Goal: Contribute content: Add original content to the website for others to see

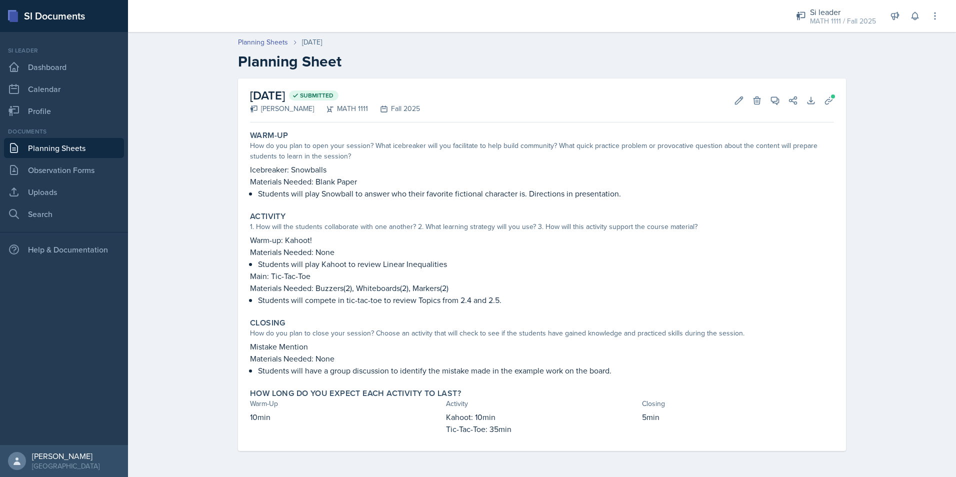
click at [86, 146] on link "Planning Sheets" at bounding box center [64, 148] width 120 height 20
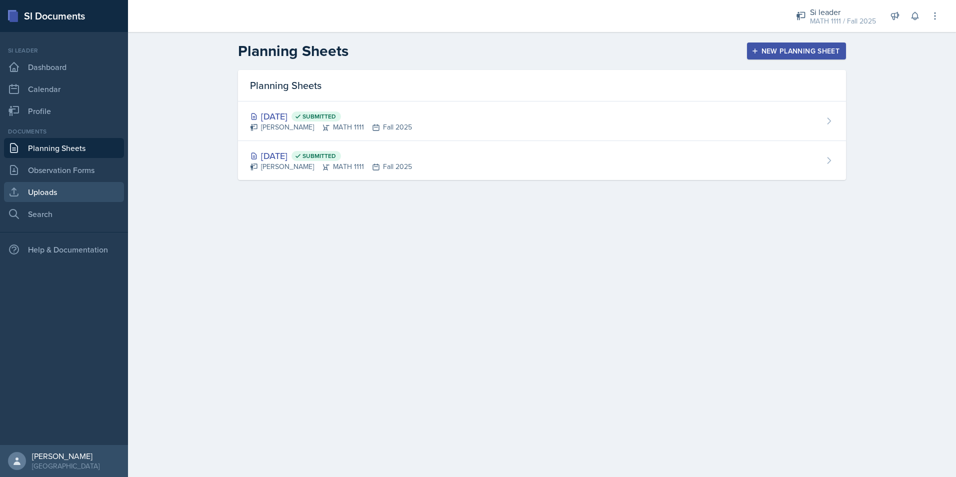
click at [42, 194] on link "Uploads" at bounding box center [64, 192] width 120 height 20
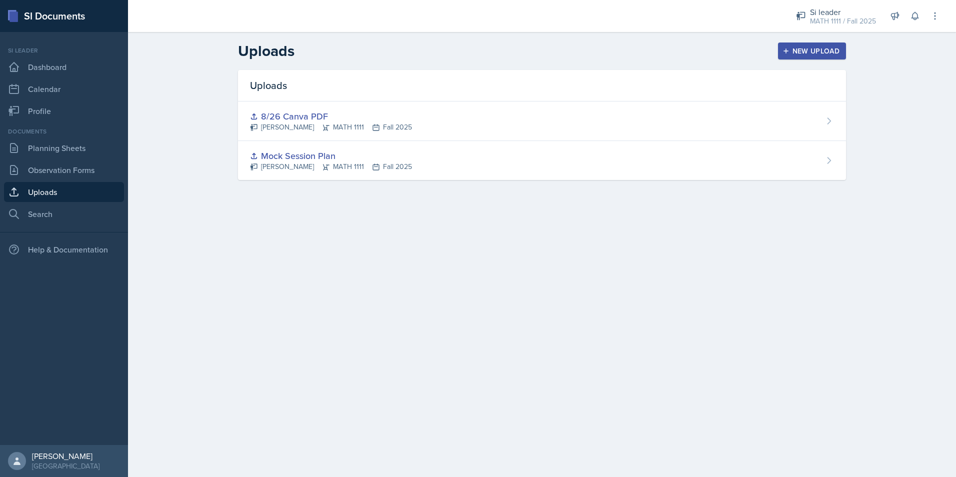
click at [796, 53] on div "New Upload" at bounding box center [813, 51] width 56 height 8
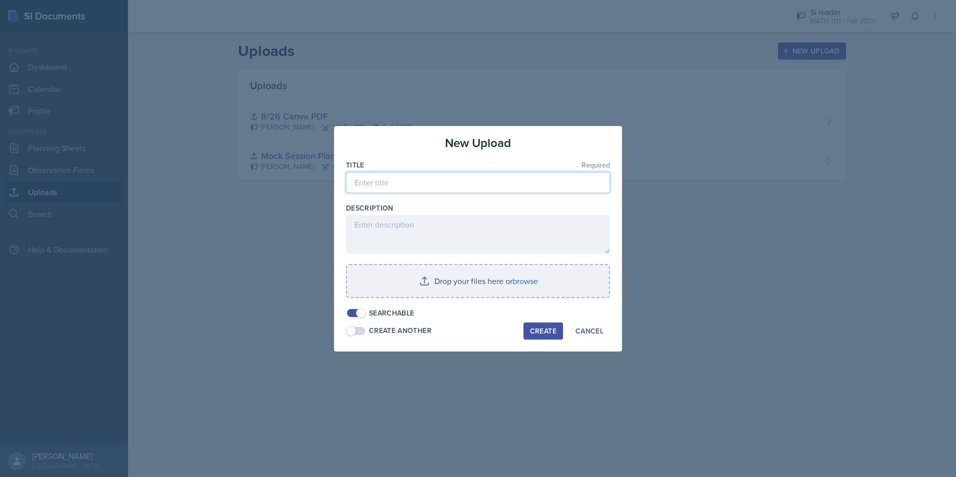
click at [366, 182] on input at bounding box center [478, 182] width 264 height 21
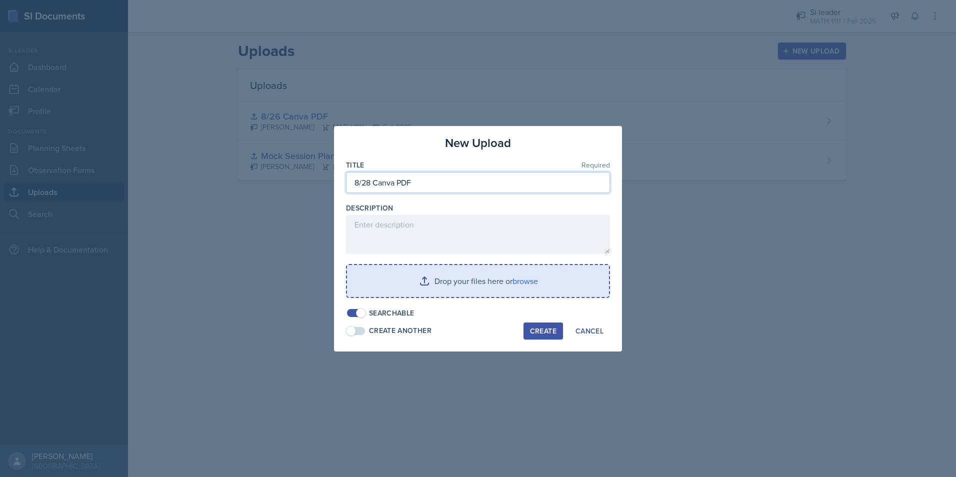
type input "8/28 Canva PDF"
click at [485, 285] on input "file" at bounding box center [478, 281] width 262 height 32
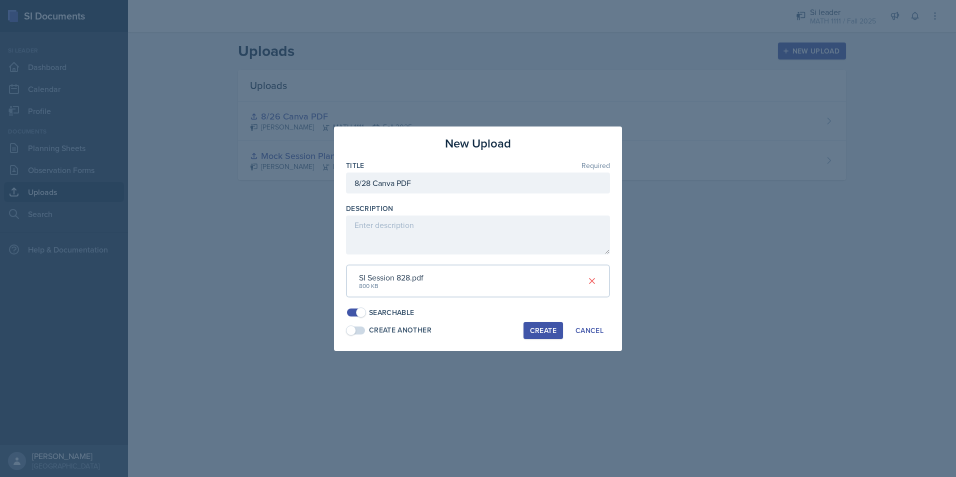
click at [535, 330] on div "Create" at bounding box center [543, 331] width 27 height 8
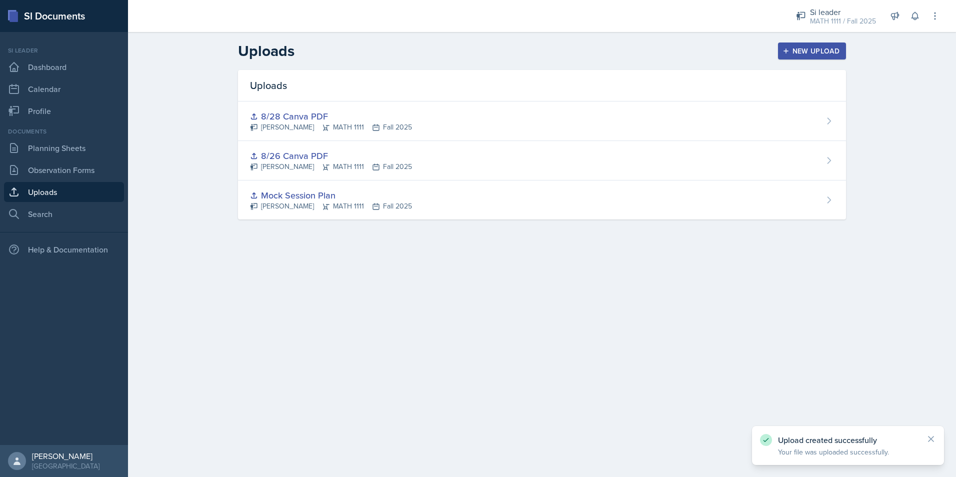
click at [799, 55] on div "New Upload" at bounding box center [813, 51] width 56 height 8
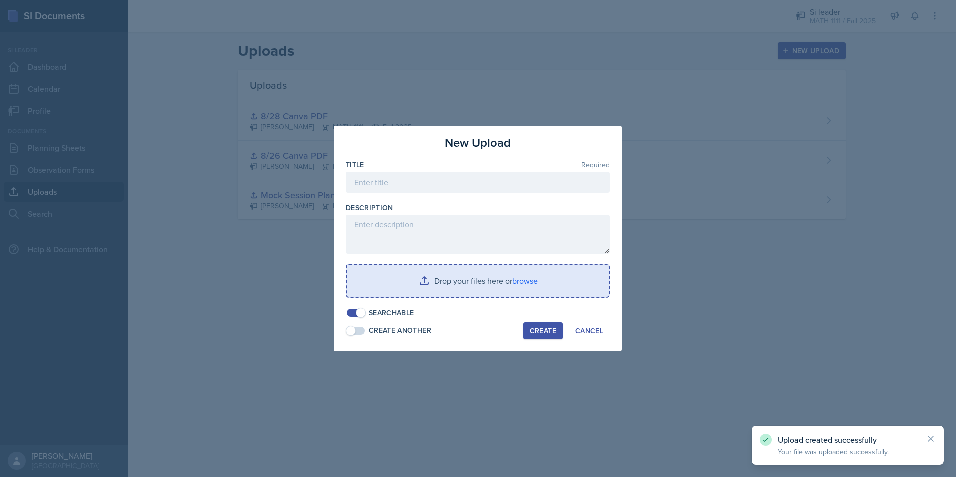
click at [410, 196] on div at bounding box center [478, 198] width 264 height 10
click at [408, 190] on input at bounding box center [478, 182] width 264 height 21
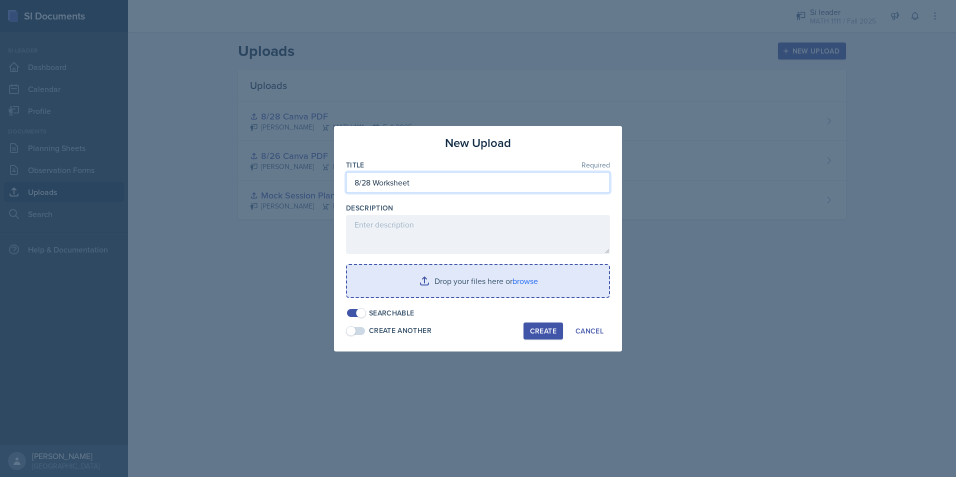
type input "8/28 Worksheet"
click at [428, 289] on input "file" at bounding box center [478, 281] width 262 height 32
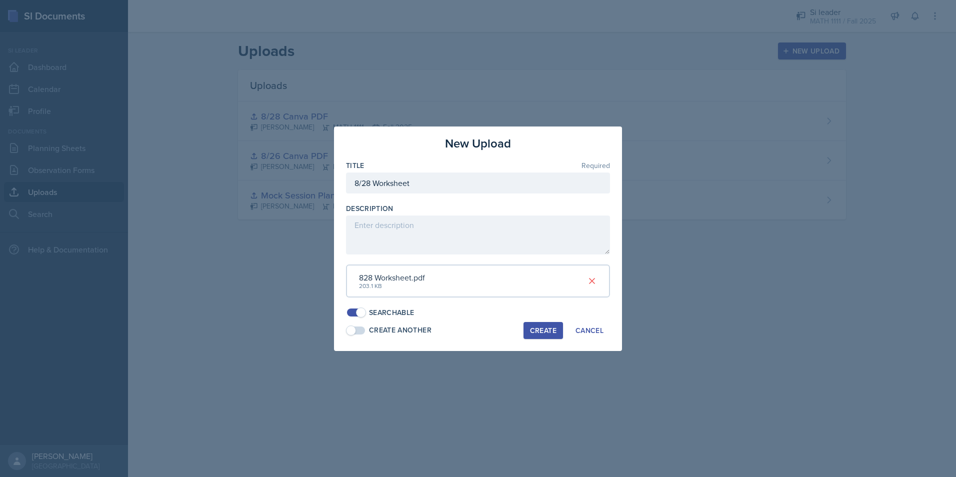
click at [547, 332] on div "Create" at bounding box center [543, 331] width 27 height 8
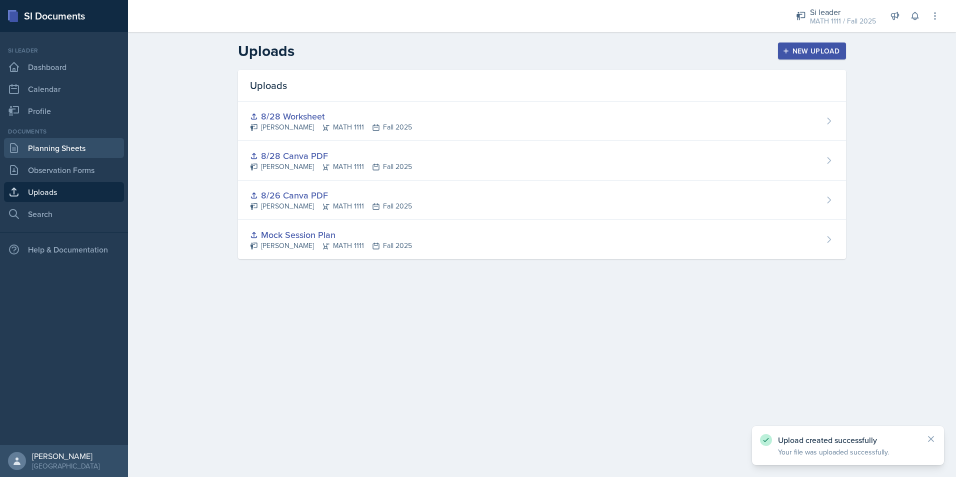
click at [57, 149] on link "Planning Sheets" at bounding box center [64, 148] width 120 height 20
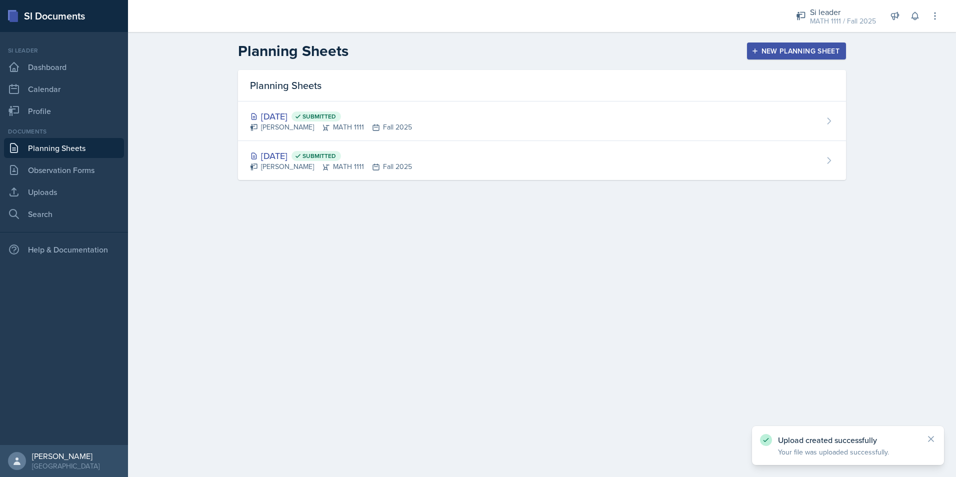
click at [767, 50] on div "New Planning Sheet" at bounding box center [797, 51] width 86 height 8
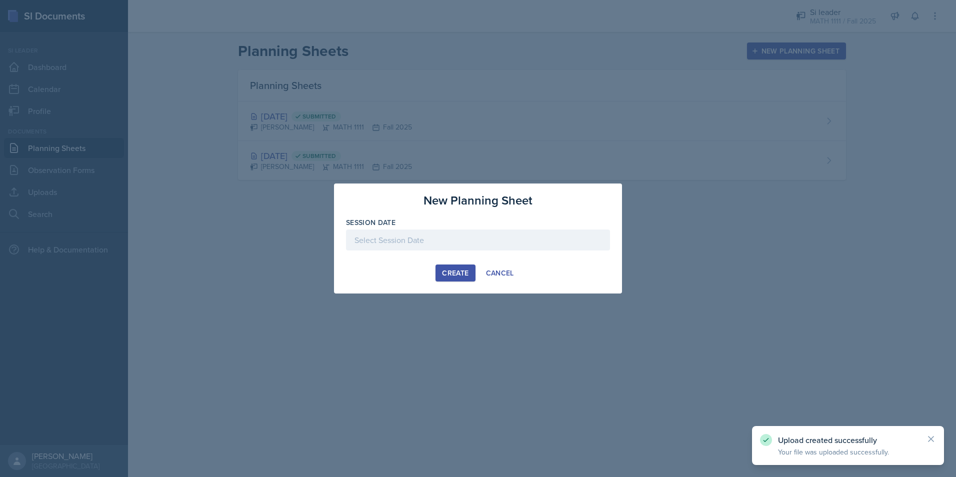
click at [452, 235] on div at bounding box center [478, 240] width 264 height 21
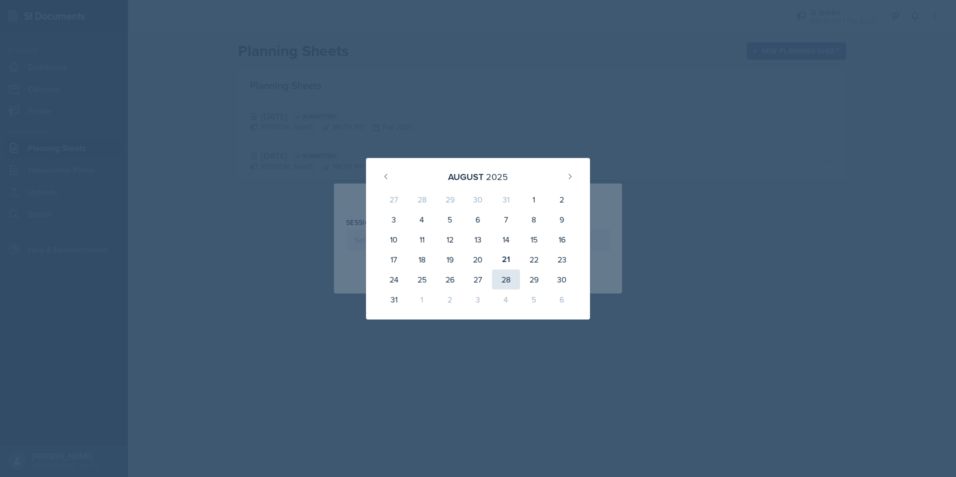
click at [512, 274] on div "28" at bounding box center [506, 280] width 28 height 20
type input "[DATE]"
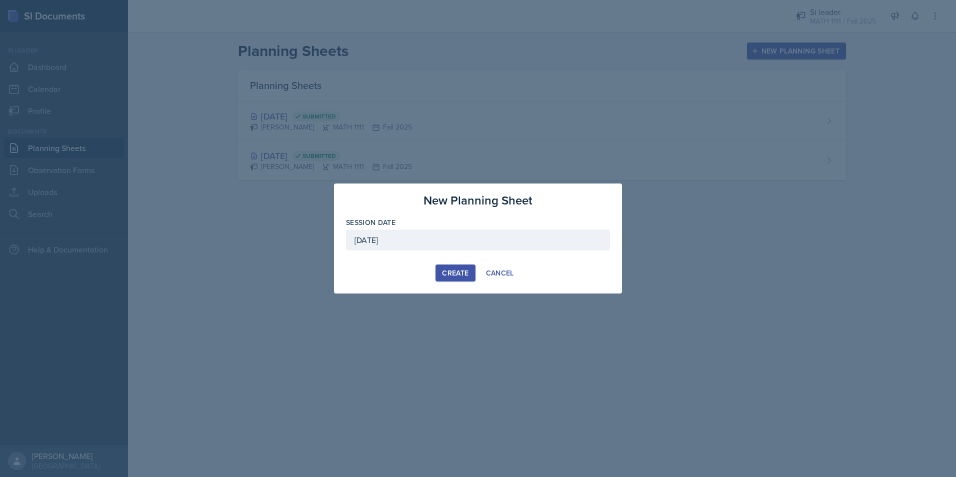
click at [442, 272] on div "Create" at bounding box center [455, 273] width 27 height 8
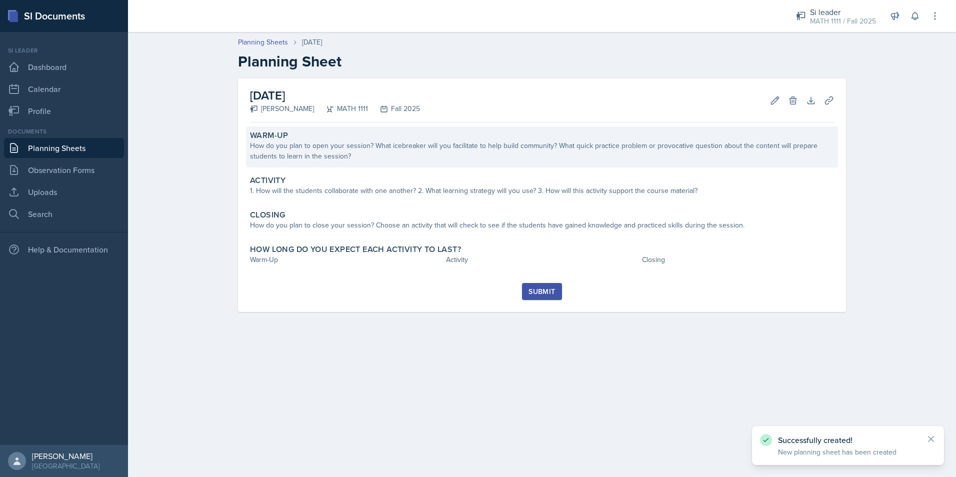
click at [361, 146] on div "How do you plan to open your session? What icebreaker will you facilitate to he…" at bounding box center [542, 151] width 584 height 21
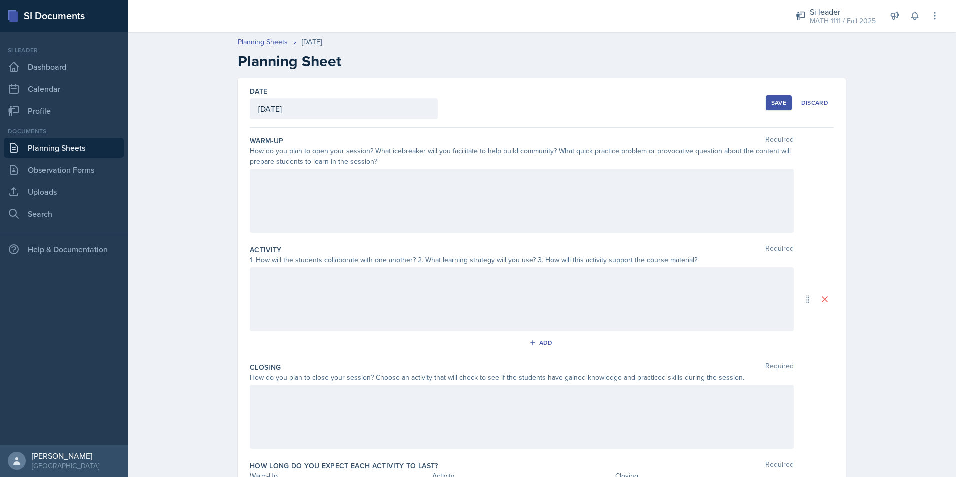
click at [284, 214] on div at bounding box center [522, 201] width 544 height 64
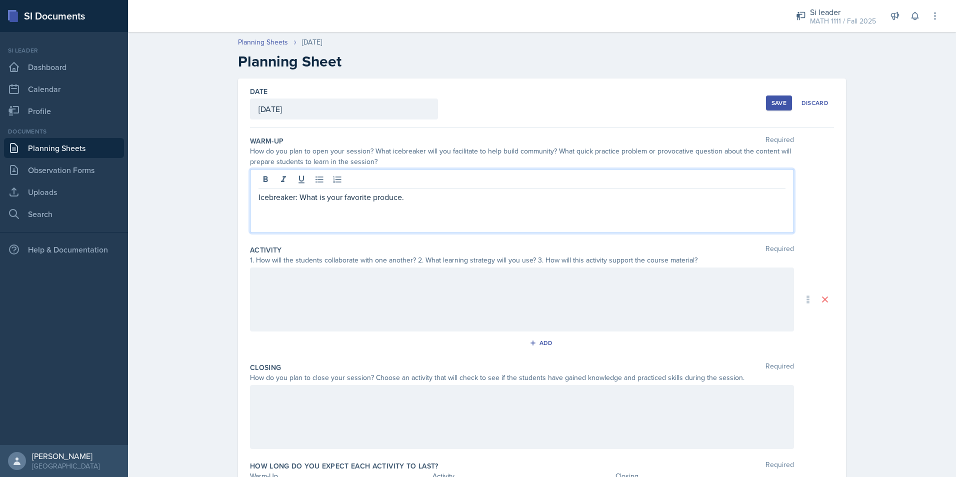
click at [417, 200] on p "Icebreaker: What is your favorite produce." at bounding box center [522, 197] width 527 height 12
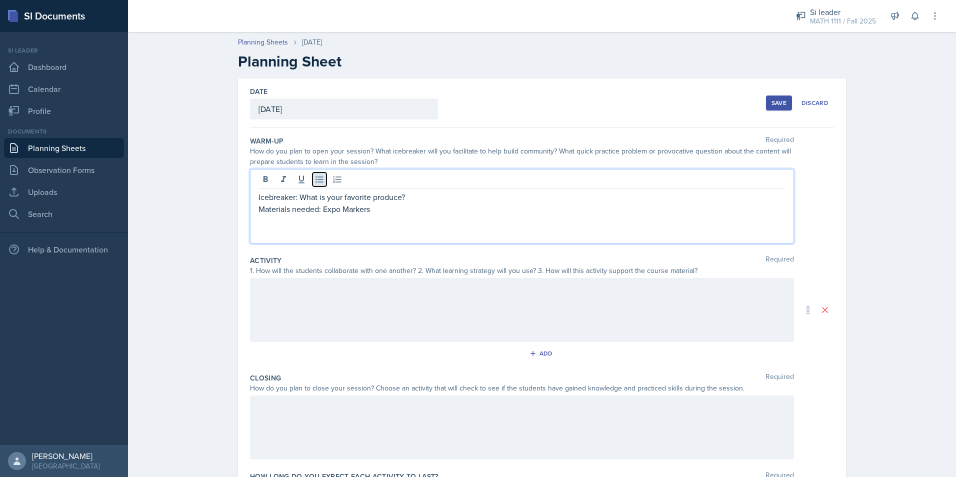
click at [318, 179] on icon at bounding box center [320, 180] width 10 height 10
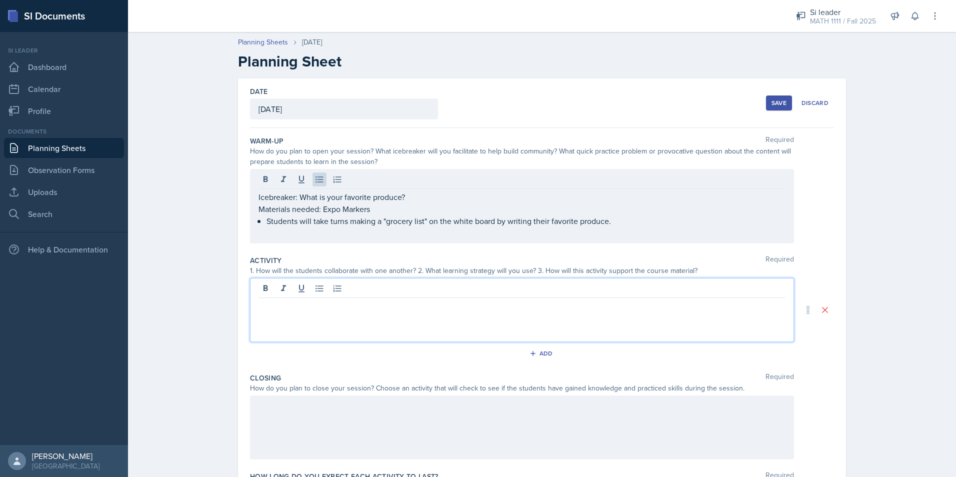
click at [313, 294] on div at bounding box center [522, 310] width 544 height 64
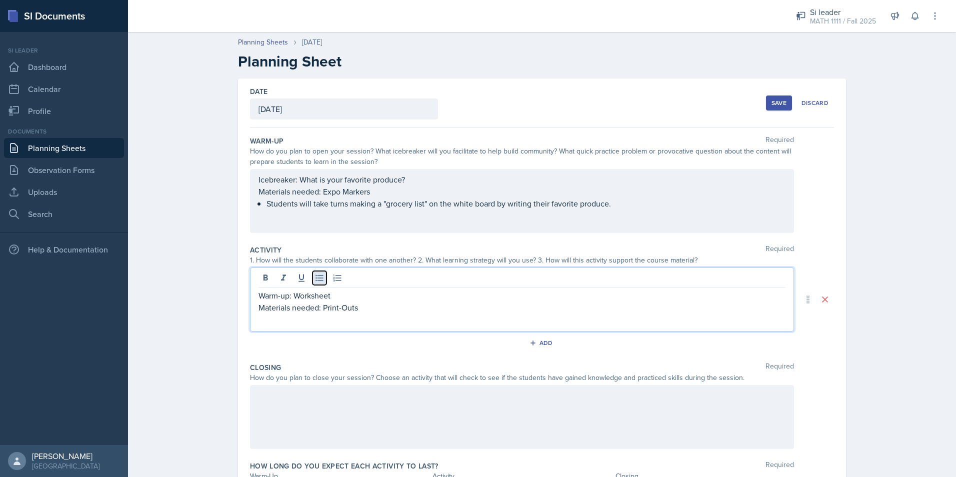
click at [319, 281] on icon at bounding box center [320, 278] width 8 height 7
drag, startPoint x: 292, startPoint y: 311, endPoint x: 297, endPoint y: 315, distance: 6.8
click at [292, 311] on p "Materials needed: Print-Outs" at bounding box center [522, 308] width 527 height 12
click at [292, 193] on div "Icebreaker: What is your favorite produce? Materials needed: Expo Markers Stude…" at bounding box center [522, 198] width 527 height 48
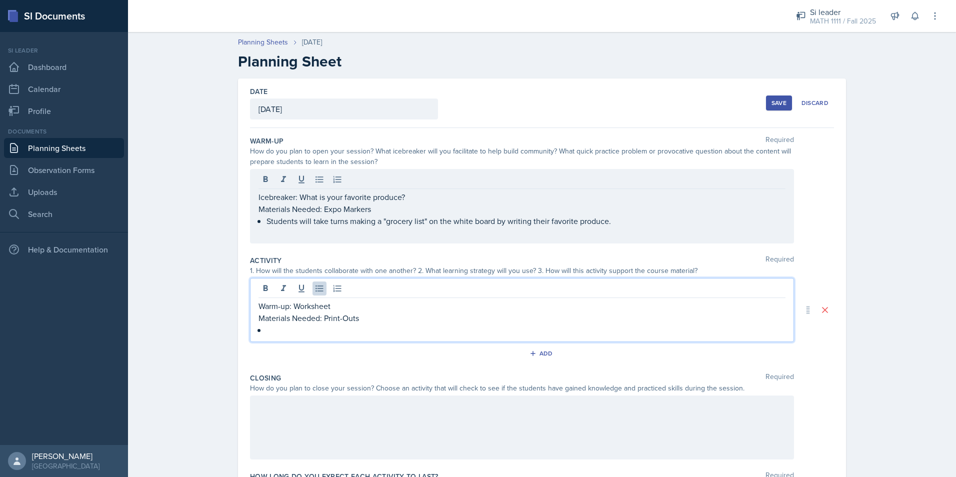
click at [321, 310] on div "Warm-up: Worksheet Materials Needed: Print-Outs" at bounding box center [522, 318] width 527 height 36
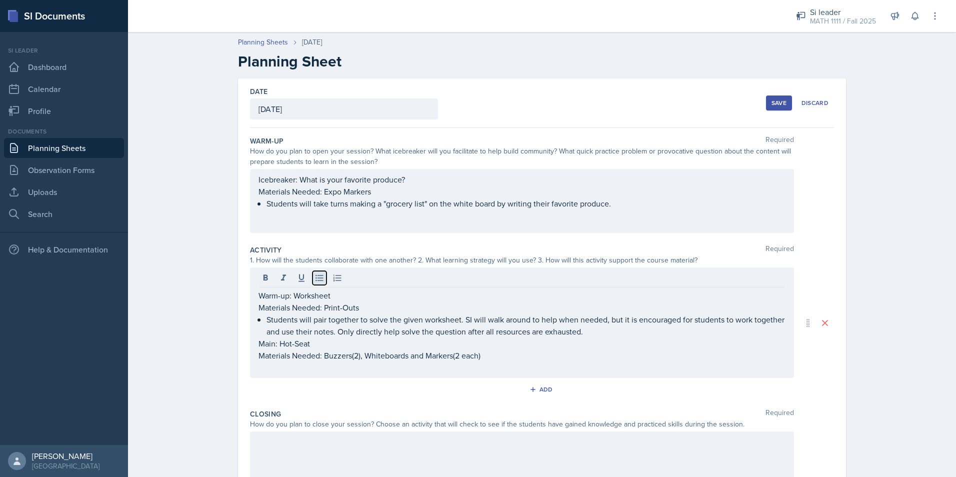
click at [317, 282] on icon at bounding box center [320, 278] width 10 height 10
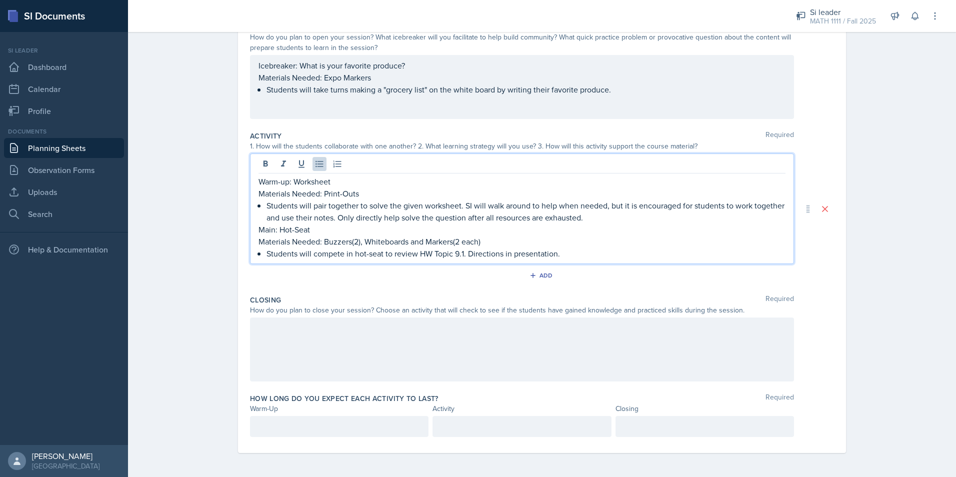
click at [370, 354] on div at bounding box center [522, 350] width 544 height 64
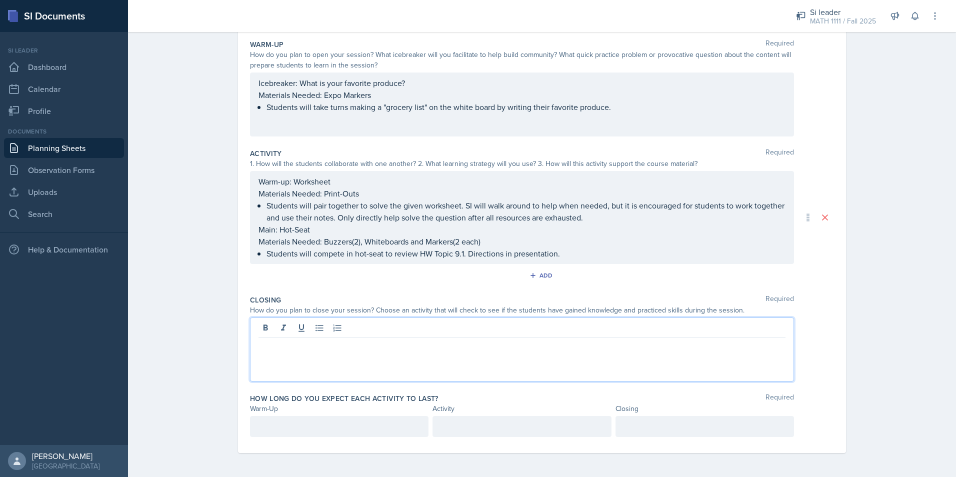
scroll to position [97, 0]
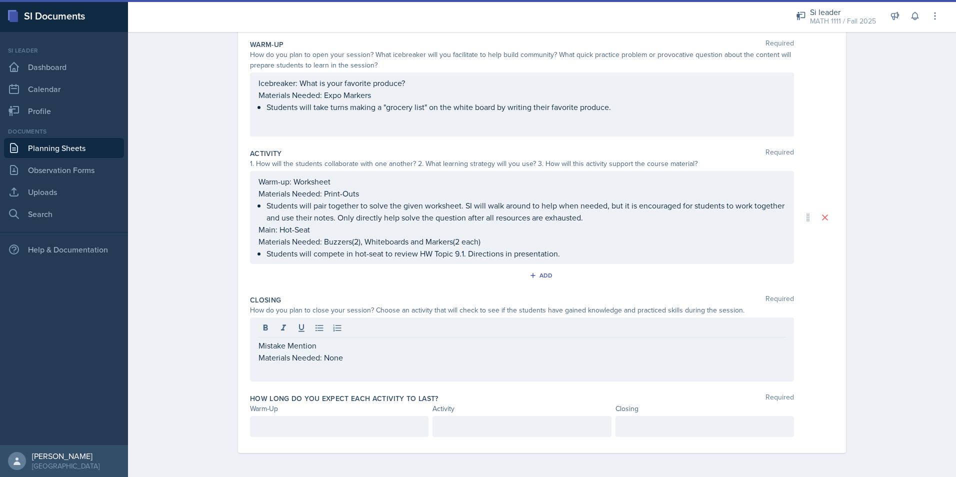
click at [329, 370] on div "Mistake Mention Materials Needed: None" at bounding box center [522, 350] width 544 height 64
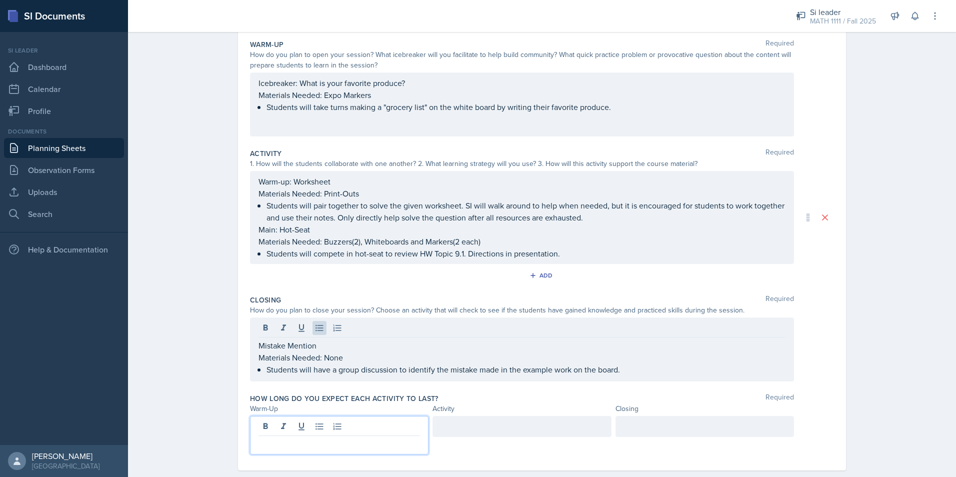
click at [397, 432] on div at bounding box center [339, 435] width 179 height 39
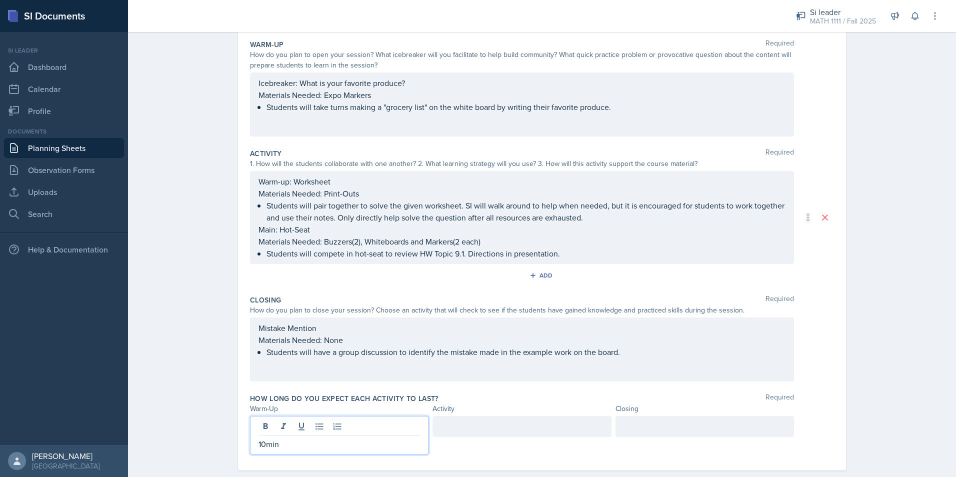
click at [664, 431] on div at bounding box center [705, 426] width 179 height 21
click at [471, 427] on div at bounding box center [522, 426] width 179 height 21
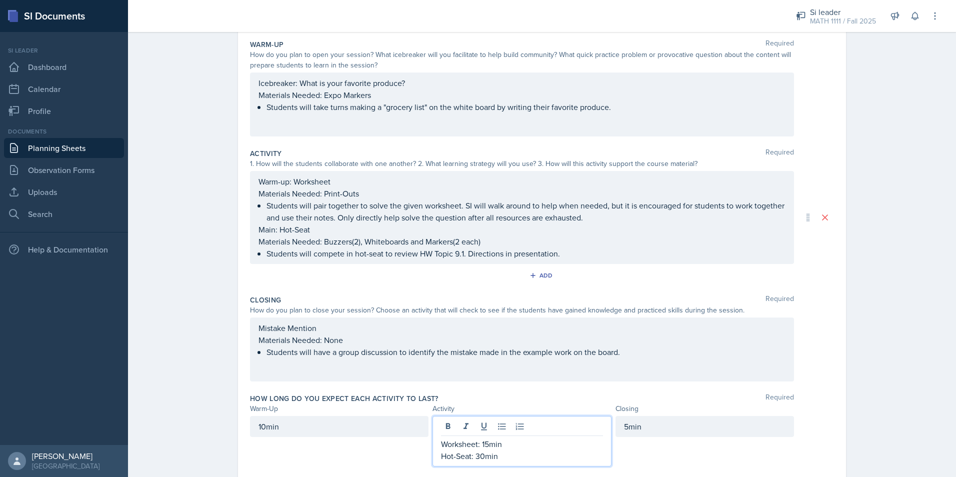
click at [414, 470] on div "How long do you expect each activity to last? Required Warm-Up Activity Closing…" at bounding box center [542, 432] width 584 height 85
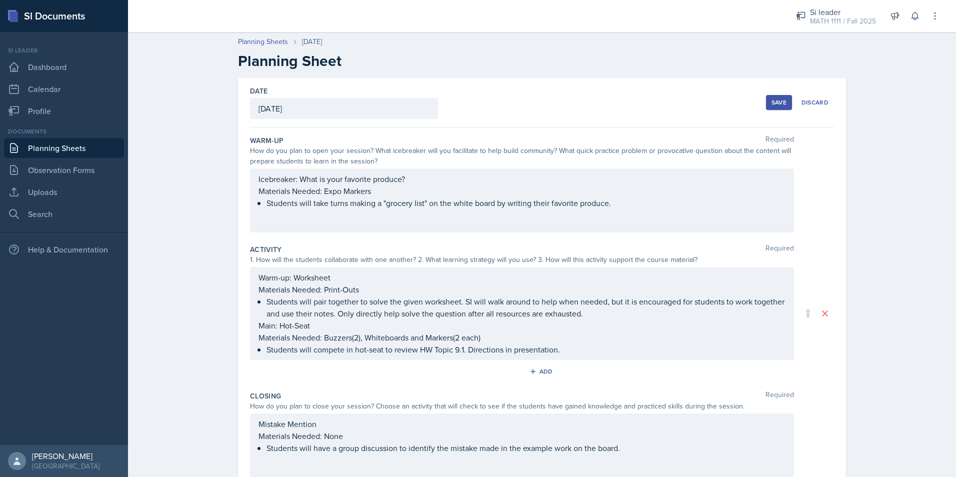
scroll to position [0, 0]
click at [766, 103] on button "Save" at bounding box center [779, 103] width 26 height 15
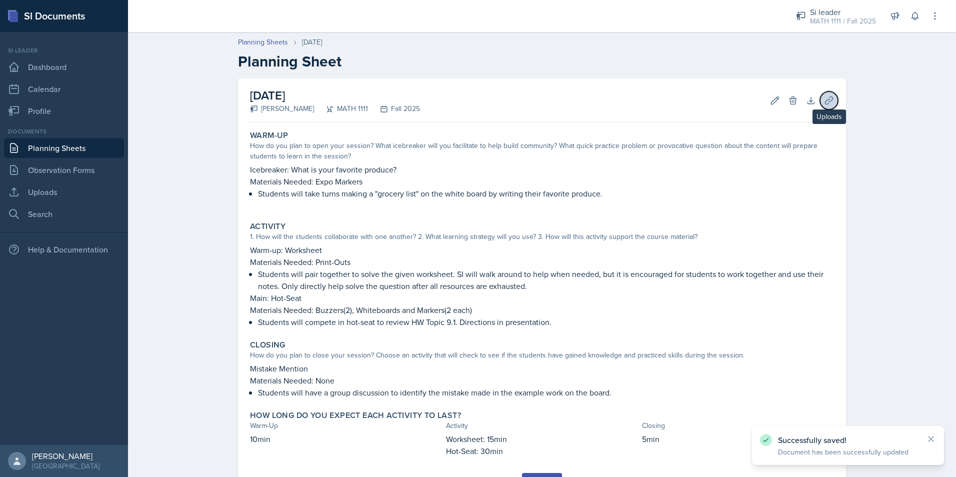
click at [831, 105] on button "Uploads" at bounding box center [829, 101] width 18 height 18
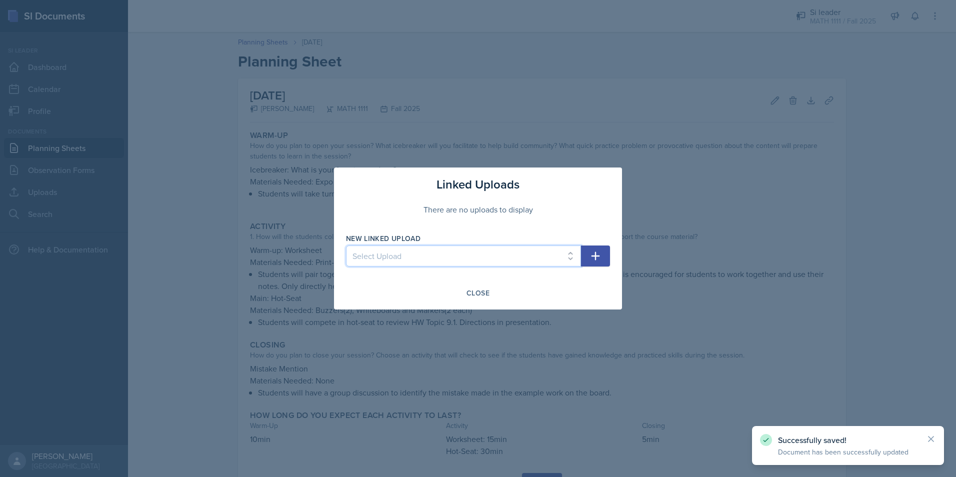
click at [427, 257] on select "Select Upload Mock Session Plan 8/26 Canva PDF 8/28 Canva PDF 8/28 Worksheet" at bounding box center [463, 256] width 235 height 21
select select "29601bcd-f1a7-4b31-95a4-49e5bd219f8a"
click at [346, 246] on select "Select Upload Mock Session Plan 8/26 Canva PDF 8/28 Canva PDF 8/28 Worksheet" at bounding box center [463, 256] width 235 height 21
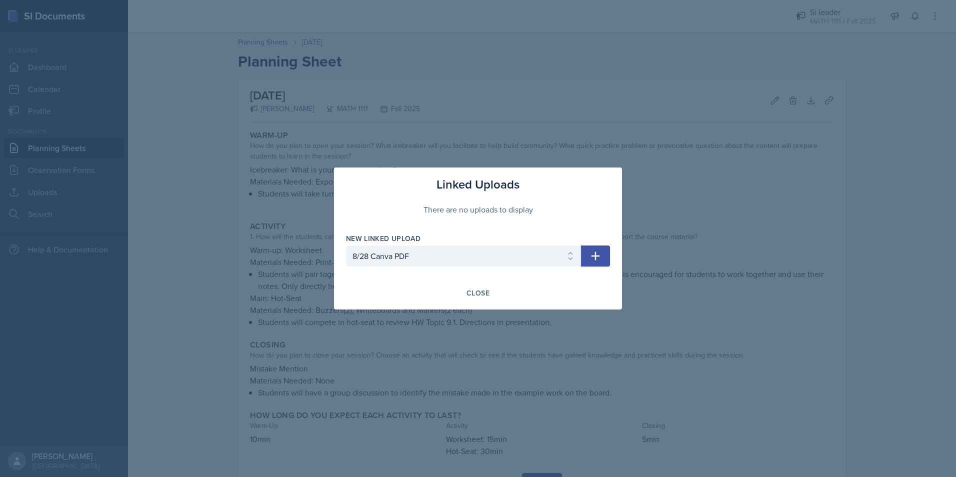
click at [600, 255] on icon "button" at bounding box center [596, 256] width 12 height 12
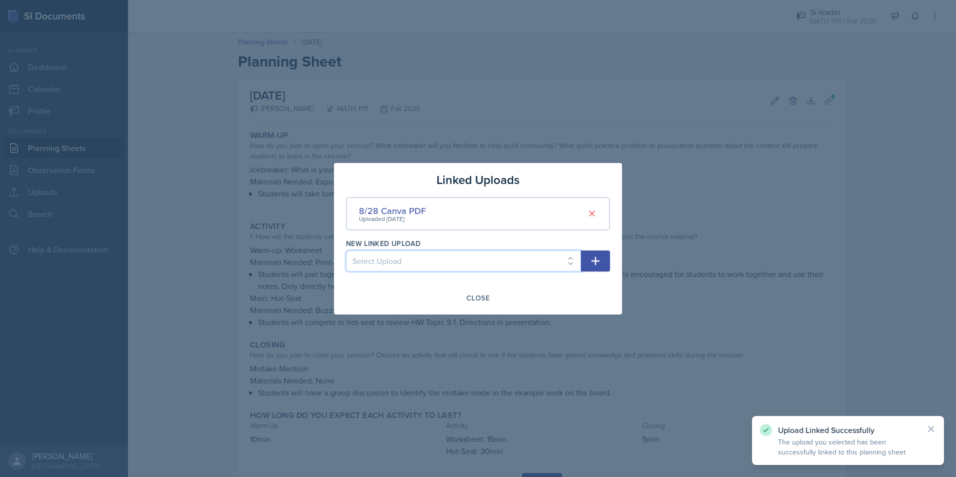
click at [481, 268] on select "Select Upload Mock Session Plan 8/26 Canva PDF 8/28 Worksheet" at bounding box center [463, 261] width 235 height 21
select select "44f8d698-5395-4beb-b3a0-2951cb830696"
click at [346, 251] on select "Select Upload Mock Session Plan 8/26 Canva PDF 8/28 Worksheet" at bounding box center [463, 261] width 235 height 21
click at [593, 258] on icon "button" at bounding box center [596, 261] width 12 height 12
select select
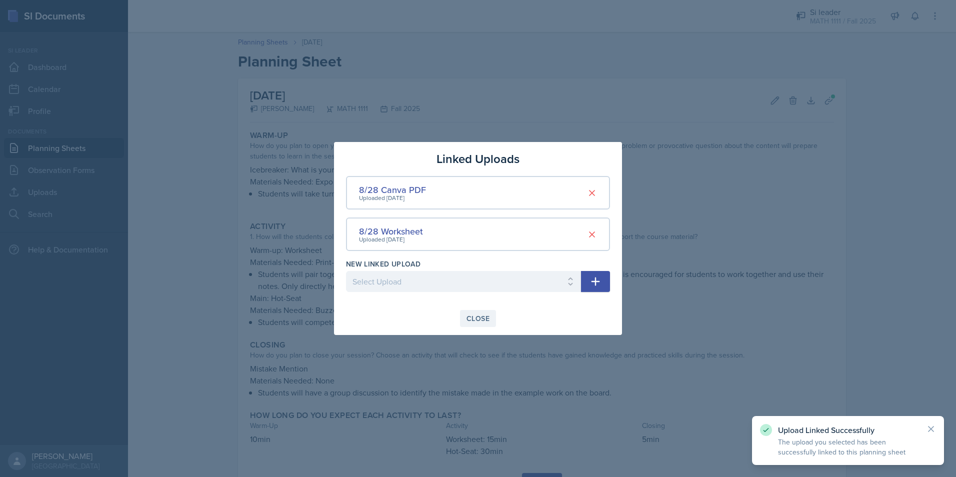
click at [488, 321] on div "Close" at bounding box center [478, 319] width 23 height 8
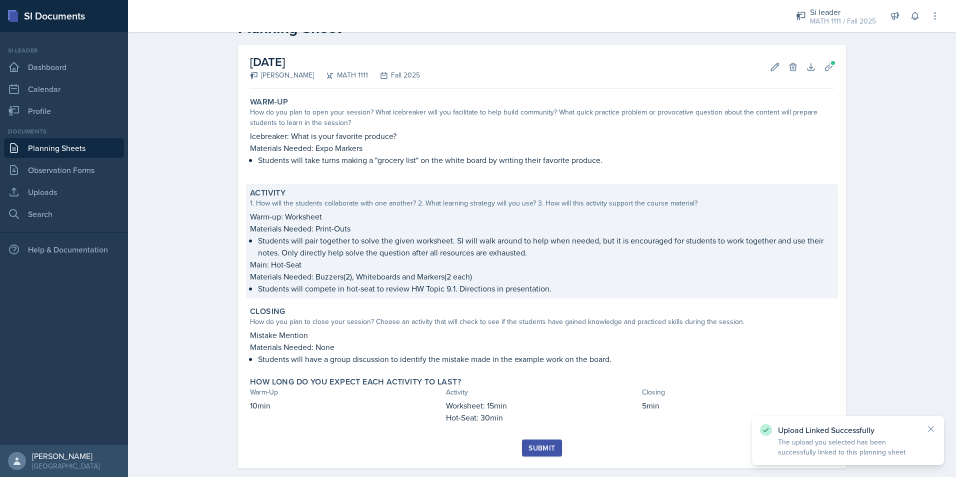
scroll to position [49, 0]
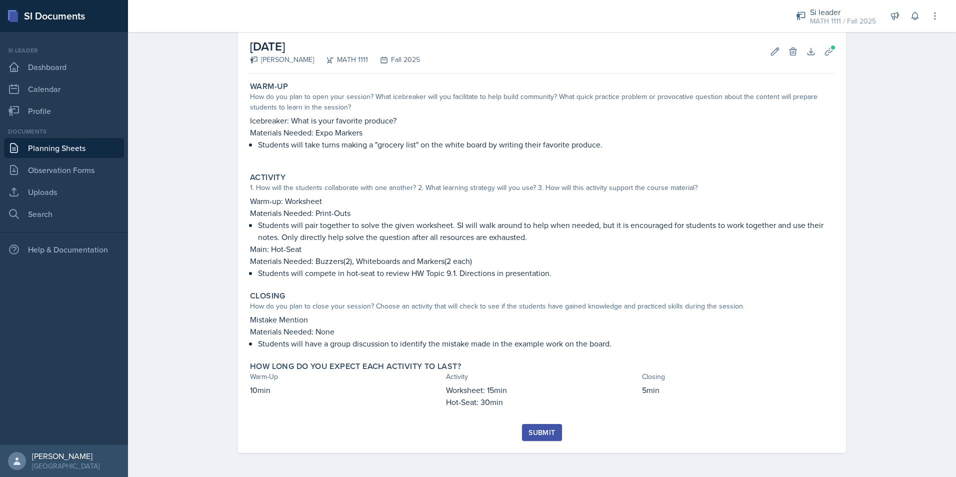
click at [548, 433] on div "Submit" at bounding box center [542, 433] width 27 height 8
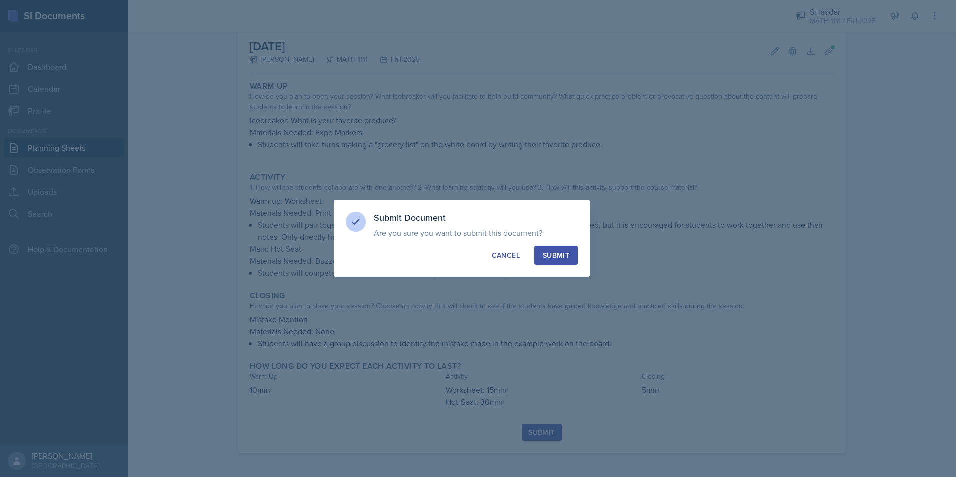
click at [571, 260] on button "Submit" at bounding box center [557, 255] width 44 height 19
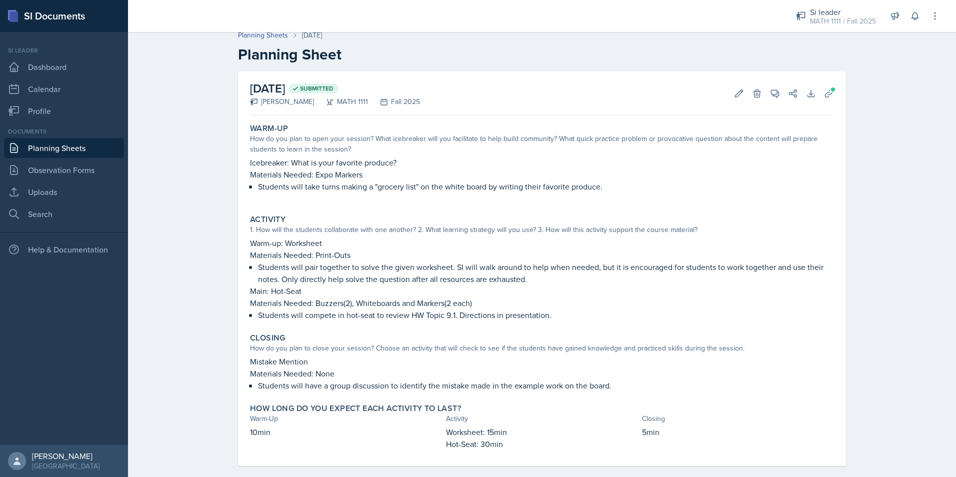
scroll to position [0, 0]
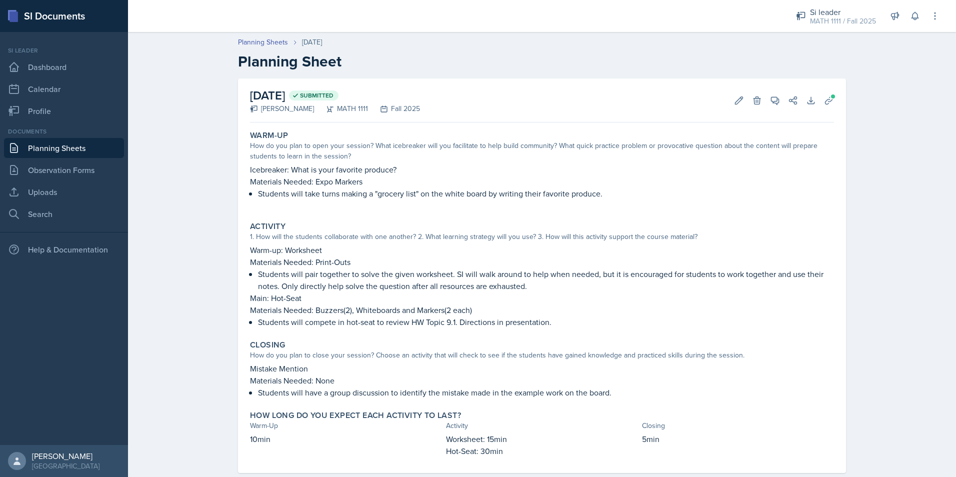
click at [82, 151] on link "Planning Sheets" at bounding box center [64, 148] width 120 height 20
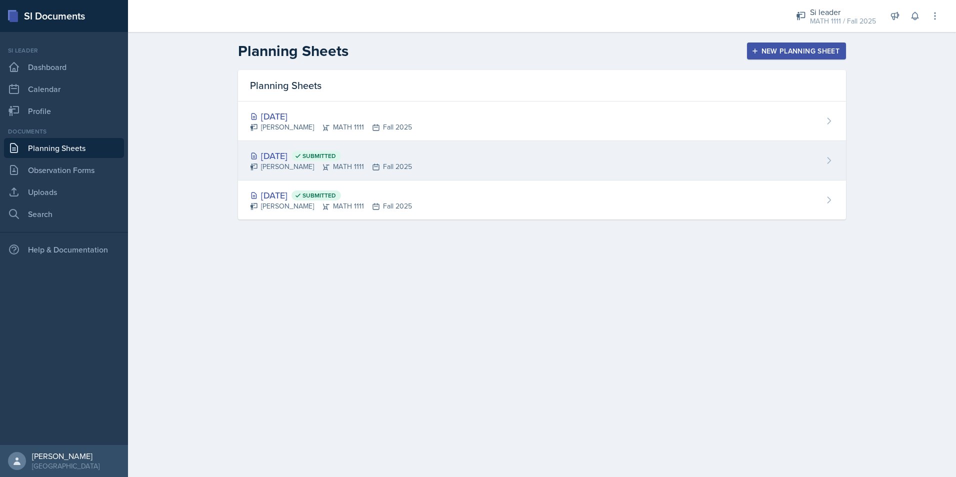
click at [294, 155] on div "Aug 26th, 2025 Submitted" at bounding box center [331, 156] width 162 height 14
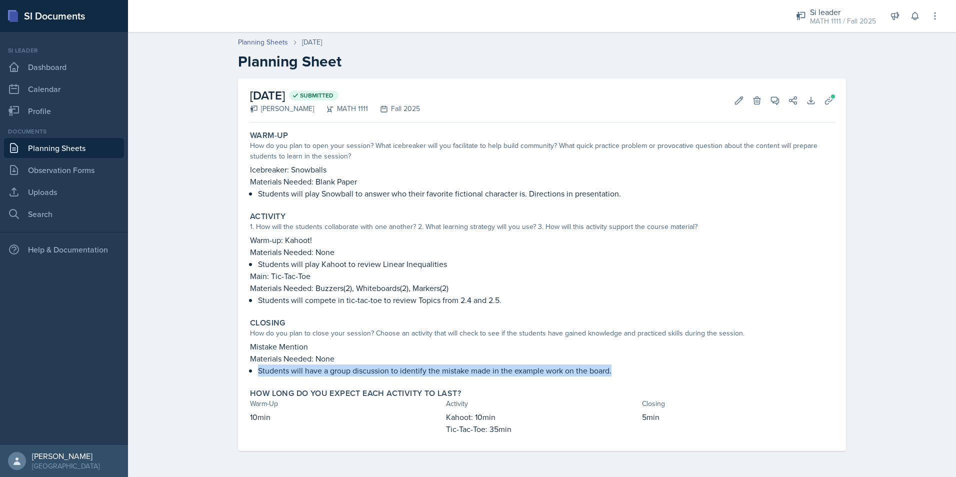
drag, startPoint x: 258, startPoint y: 371, endPoint x: 625, endPoint y: 367, distance: 366.6
click at [625, 367] on p "Students will have a group discussion to identify the mistake made in the examp…" at bounding box center [546, 371] width 576 height 12
copy p "Students will have a group discussion to identify the mistake made in the examp…"
